Goal: Answer question/provide support: Share knowledge or assist other users

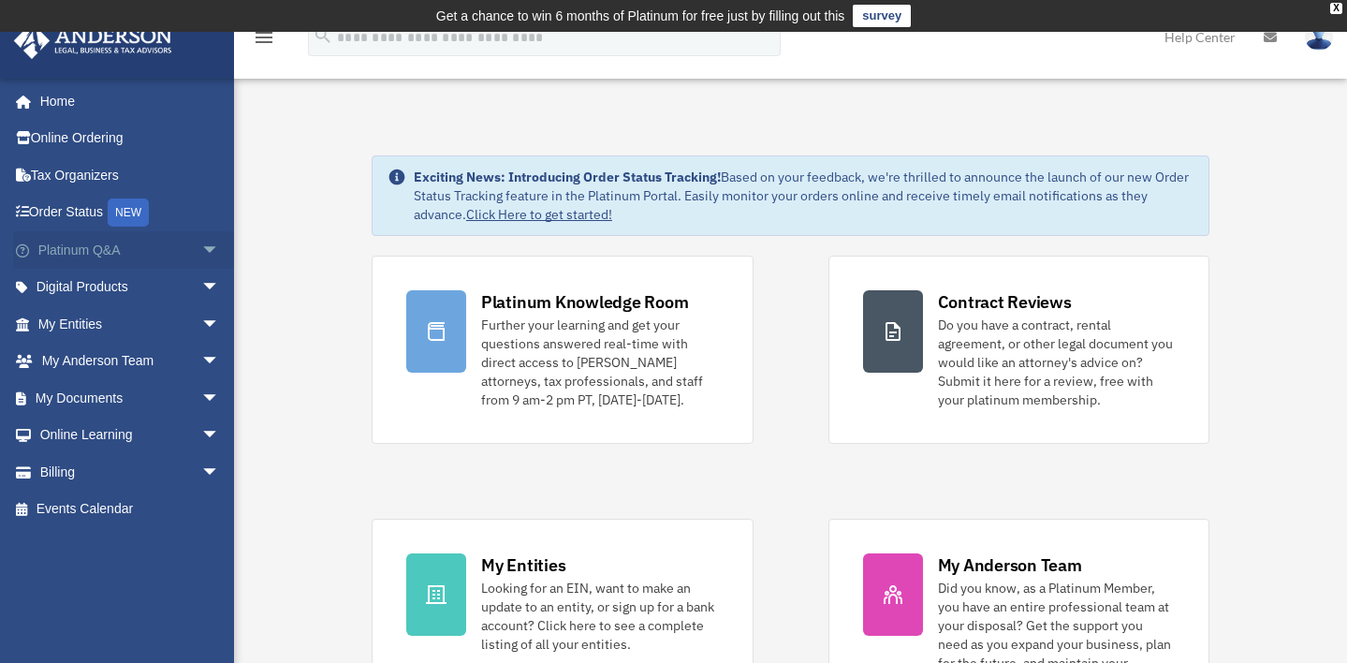
click at [87, 250] on link "Platinum Q&A arrow_drop_down" at bounding box center [130, 249] width 235 height 37
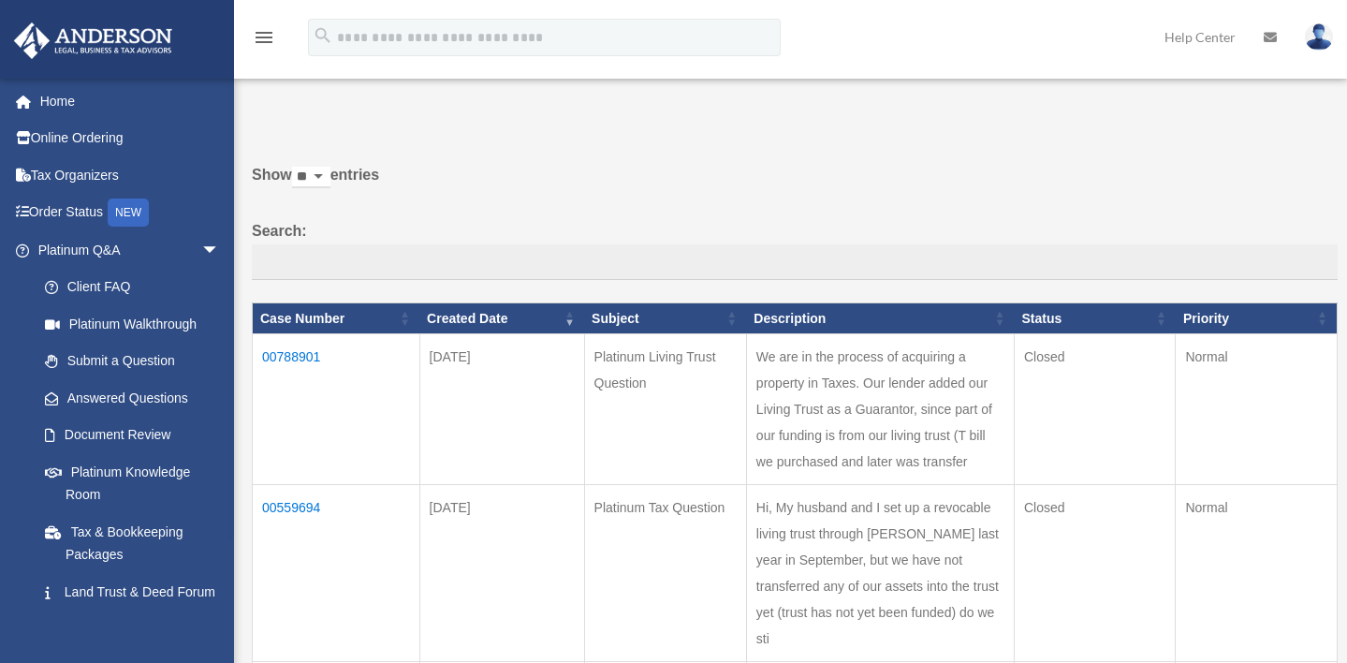
scroll to position [44, 0]
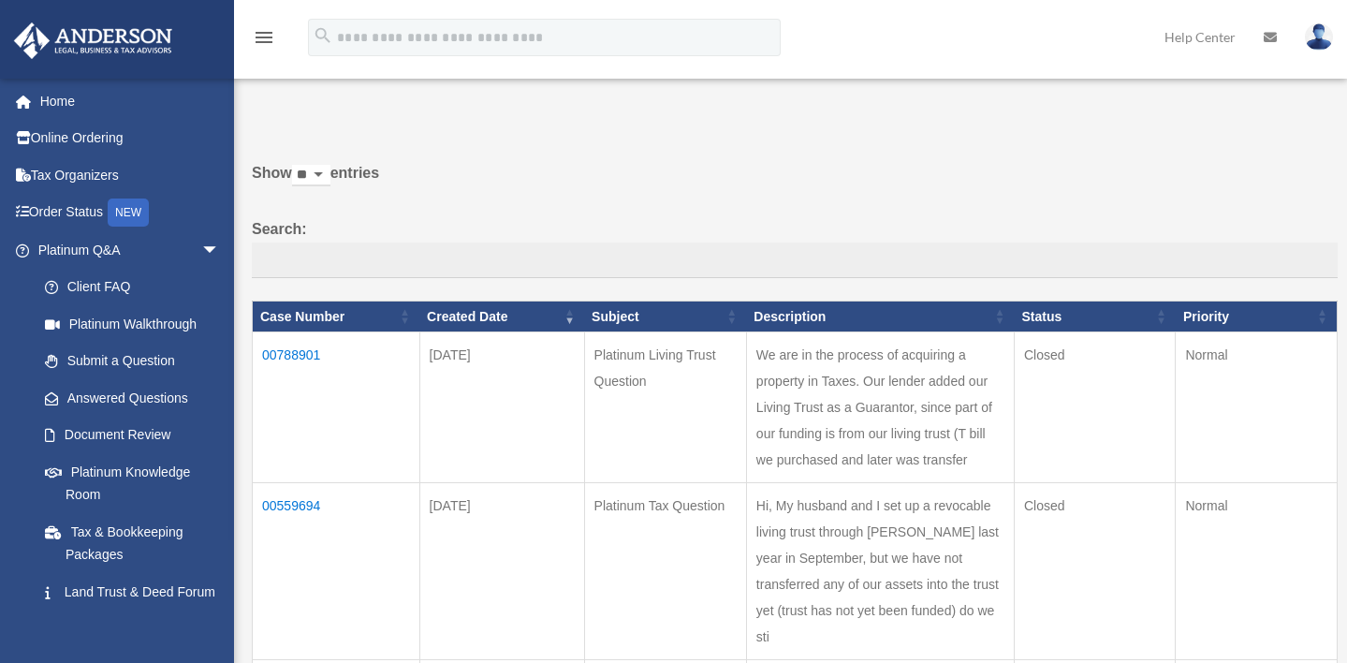
click at [277, 351] on td "00788901" at bounding box center [337, 407] width 168 height 151
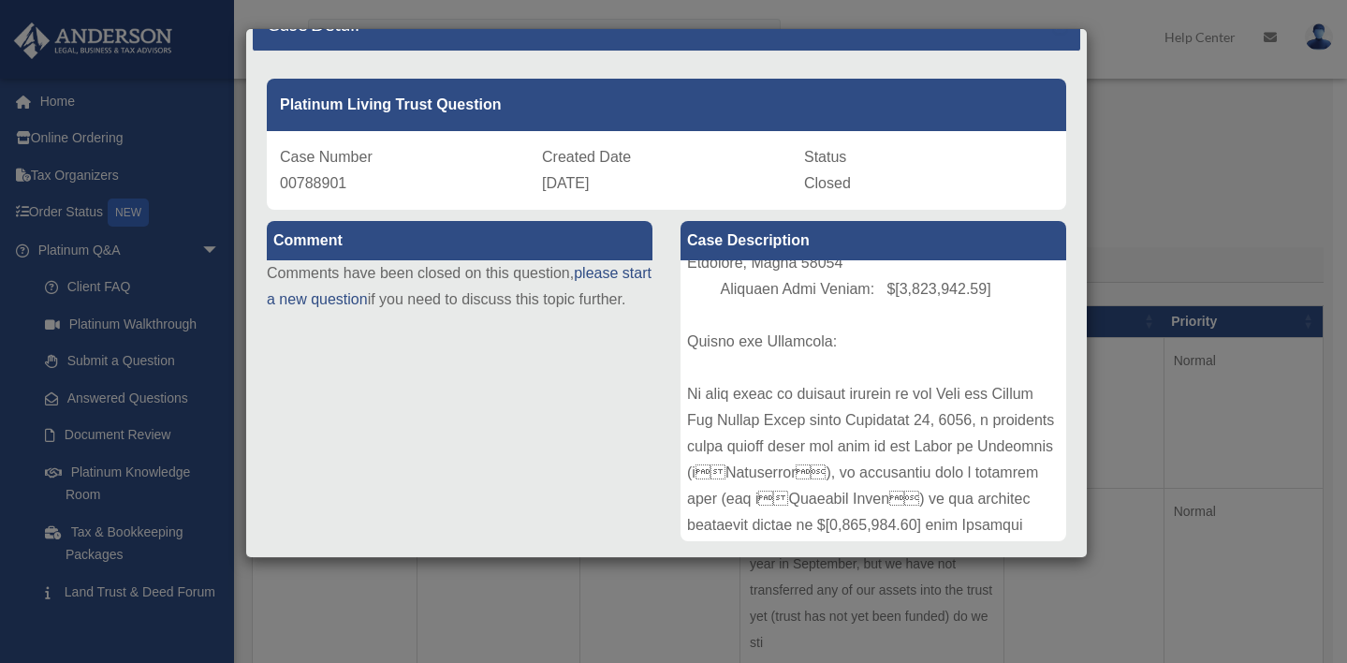
scroll to position [0, 0]
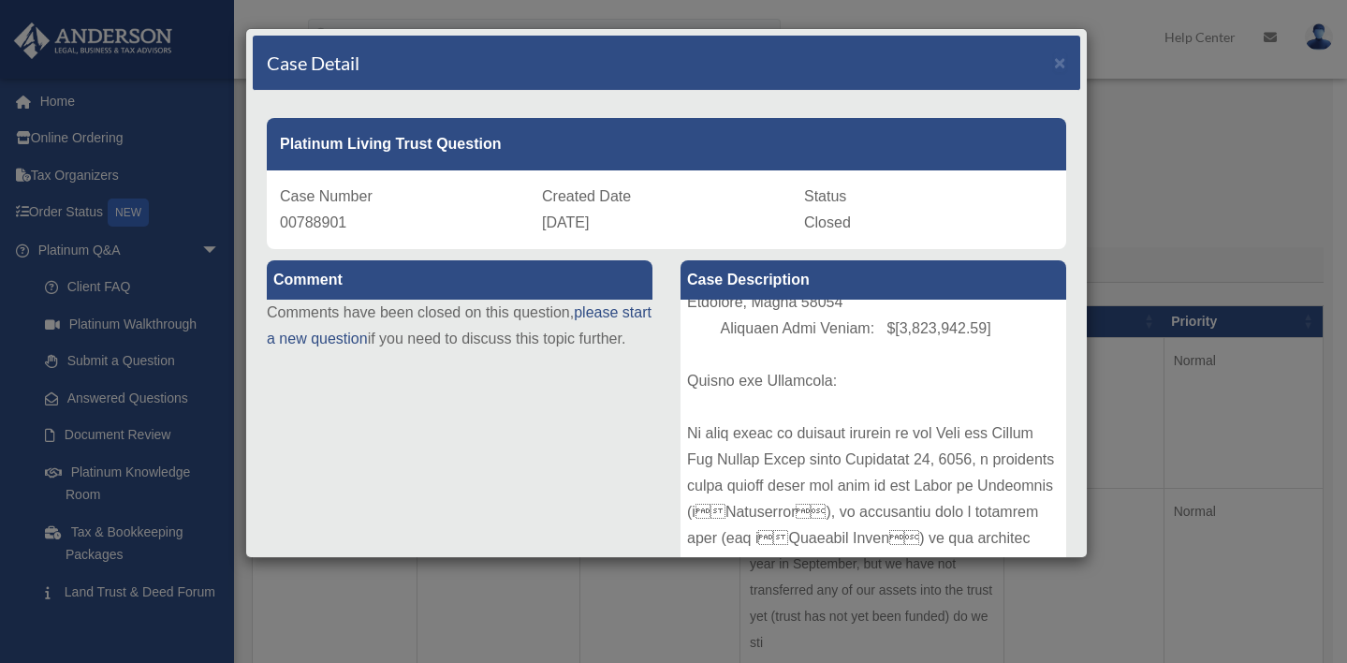
click at [1189, 145] on div "Case Detail × Platinum Living Trust Question Case Number 00788901 Created Date …" at bounding box center [673, 331] width 1347 height 663
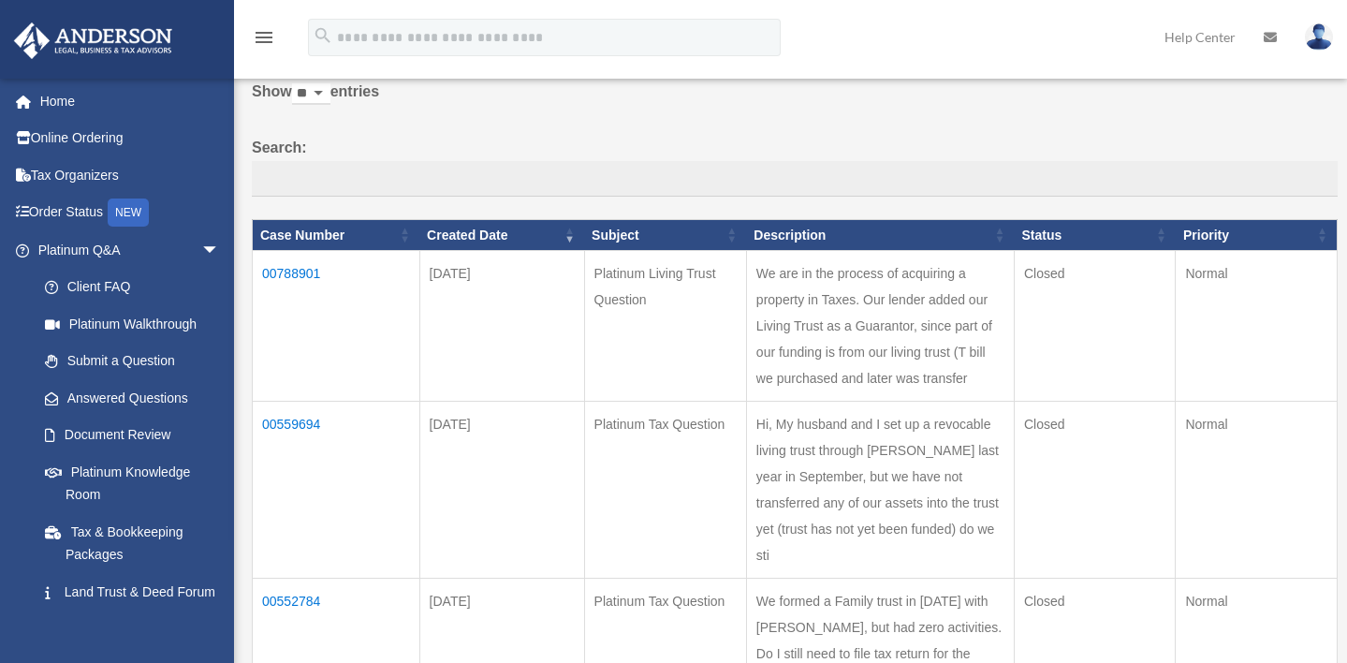
scroll to position [175, 0]
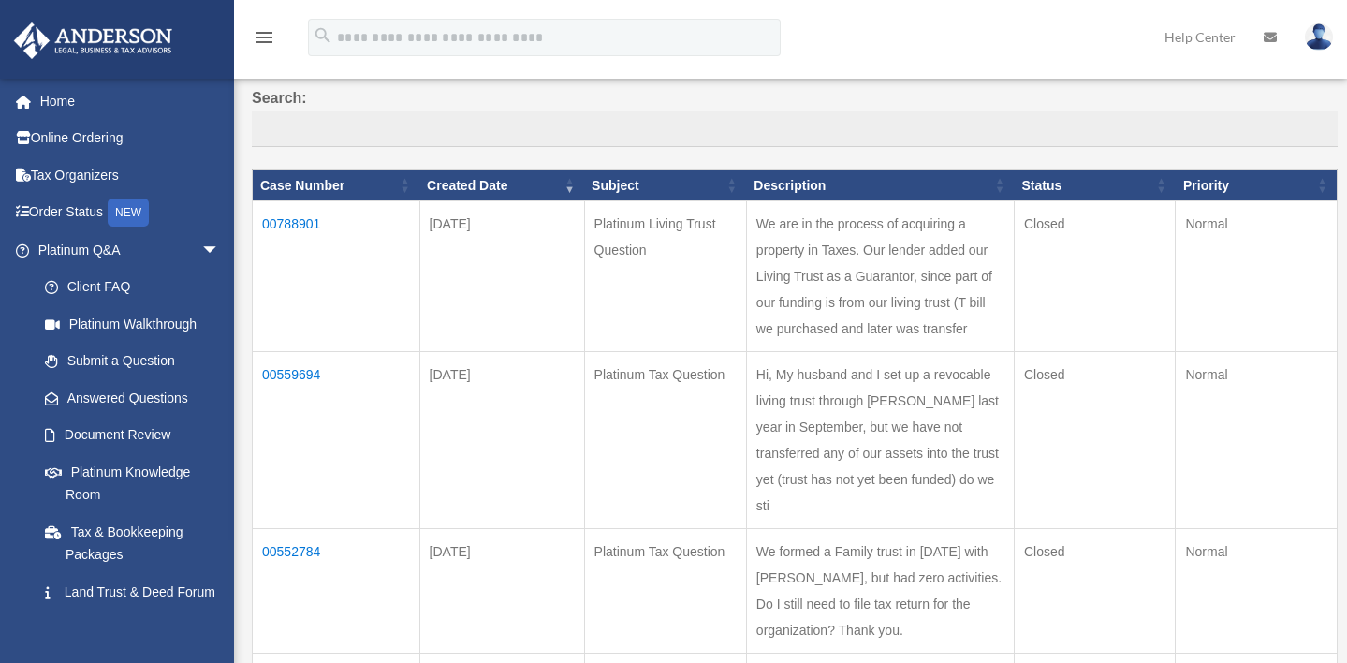
click at [282, 370] on td "00559694" at bounding box center [337, 440] width 168 height 177
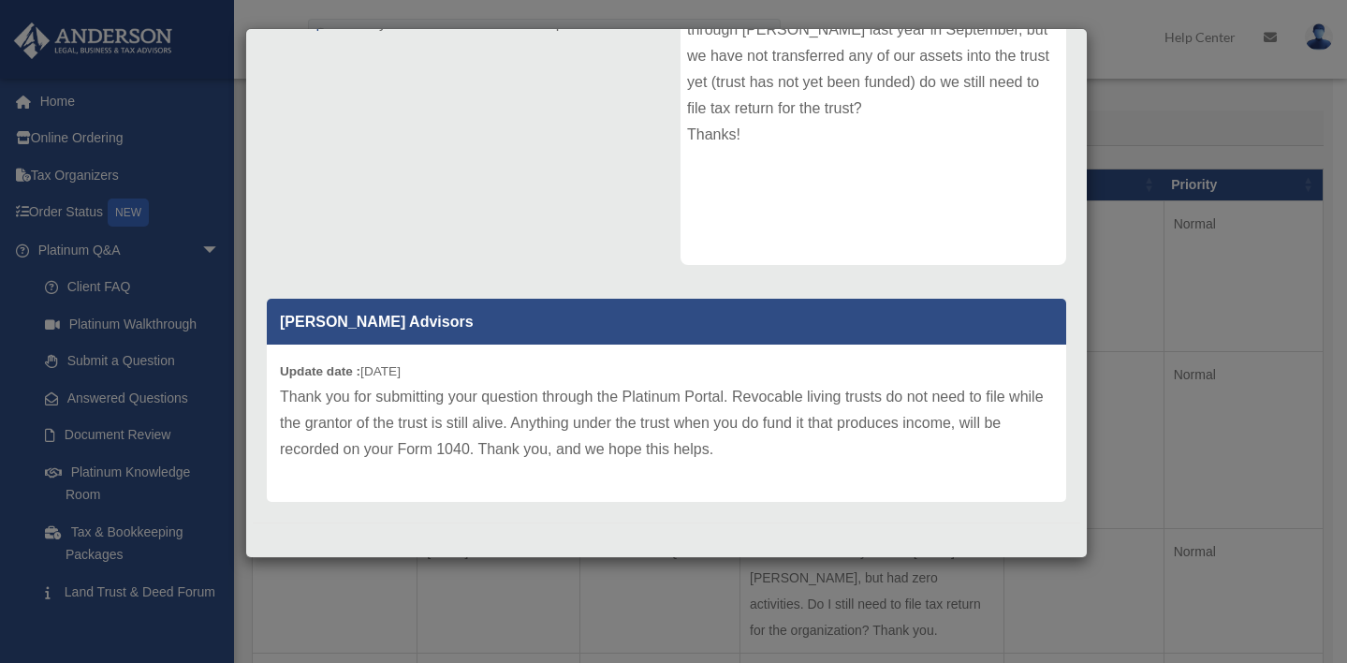
scroll to position [186, 0]
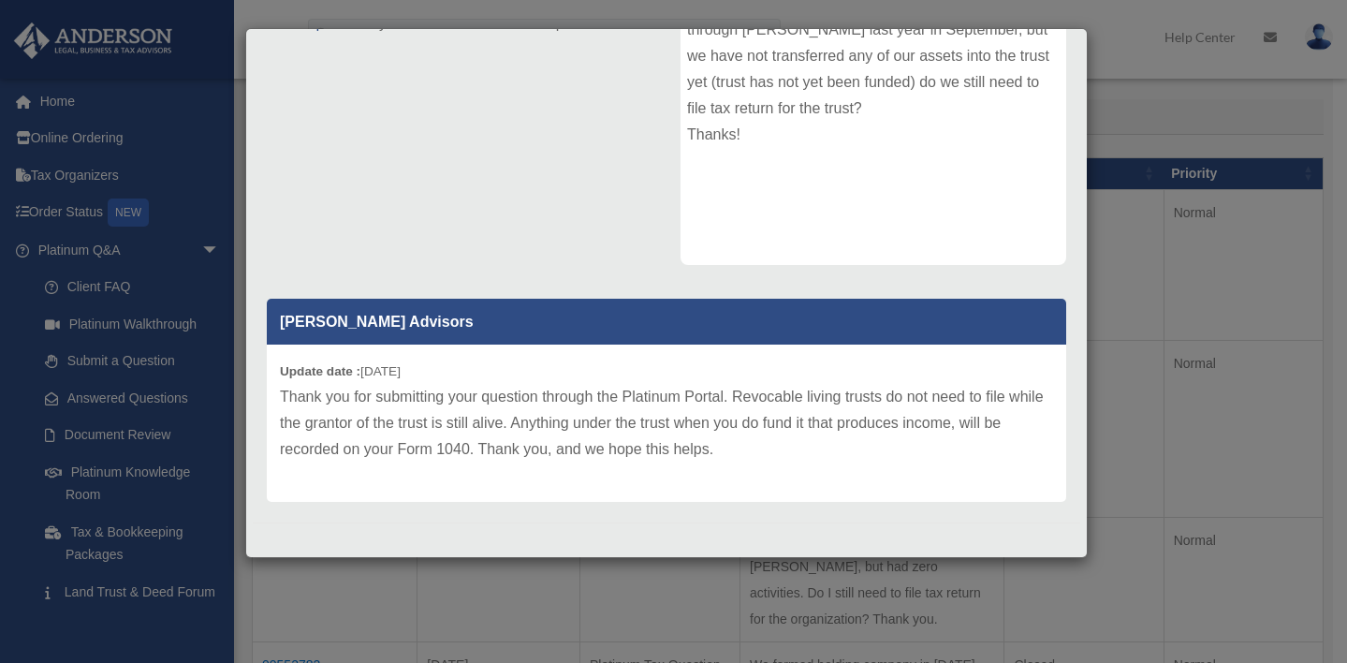
click at [1243, 318] on div "Case Detail × Platinum Tax Question Case Number 00559694 Created Date [DATE] St…" at bounding box center [673, 331] width 1347 height 663
